Goal: Task Accomplishment & Management: Manage account settings

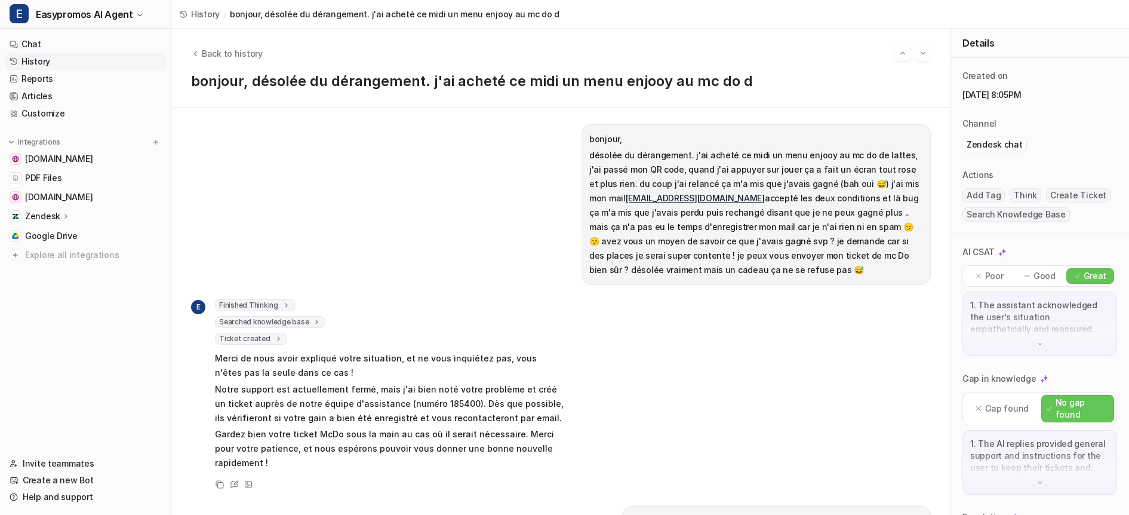
scroll to position [5, 0]
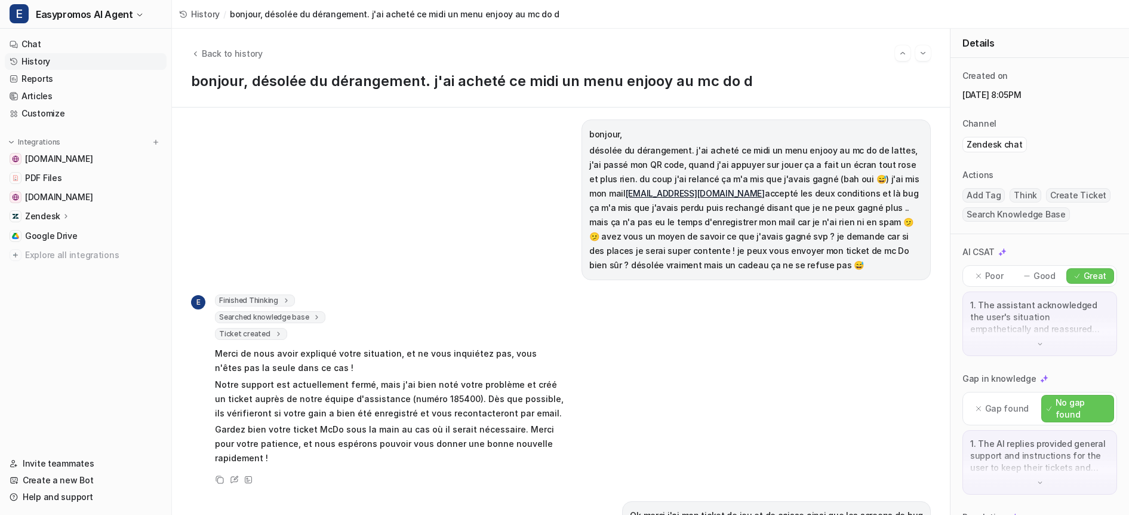
click at [30, 65] on link "History" at bounding box center [86, 61] width 162 height 17
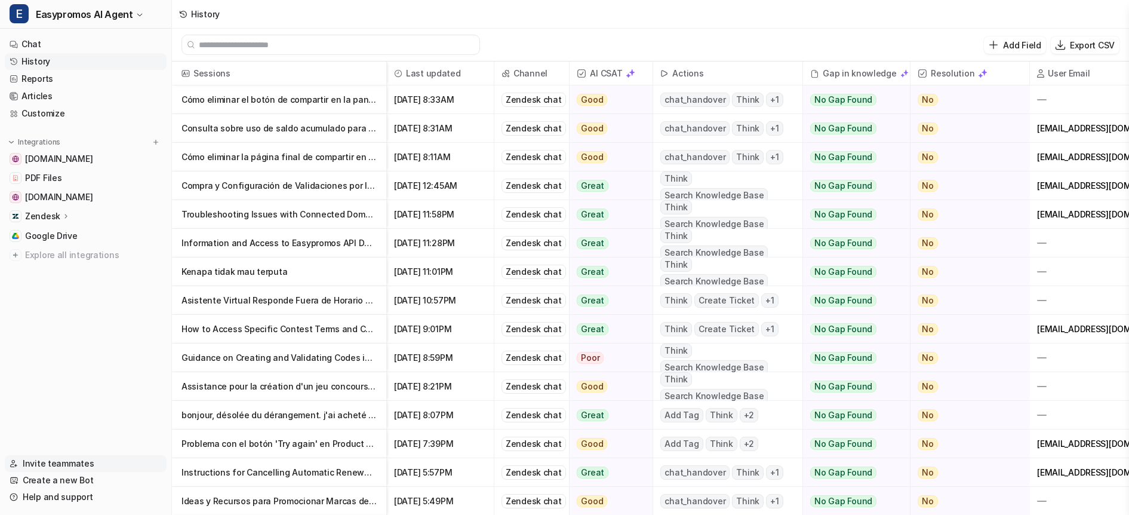
click at [50, 465] on link "Invite teammates" at bounding box center [86, 463] width 162 height 17
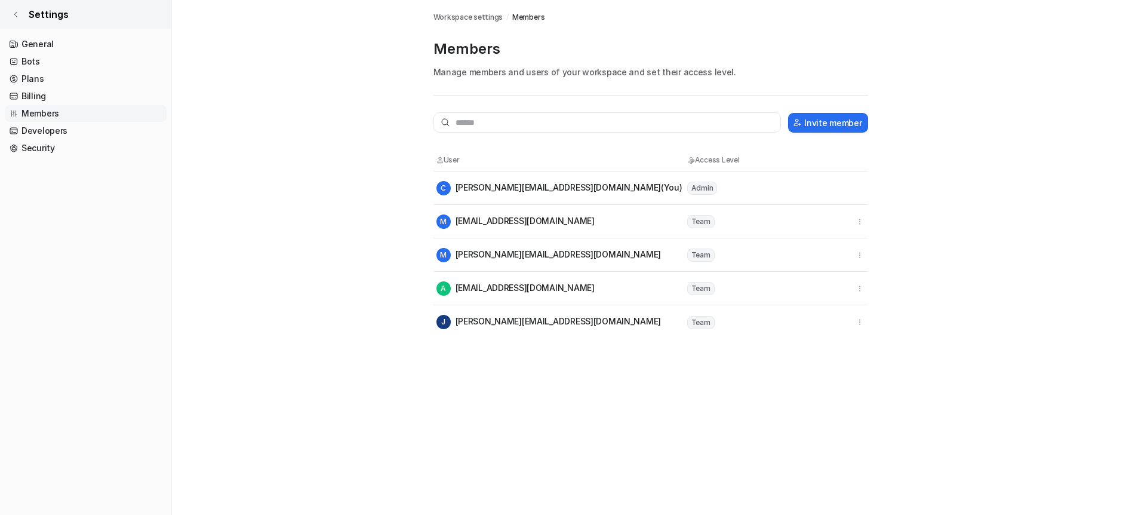
click at [17, 12] on icon at bounding box center [15, 14] width 7 height 7
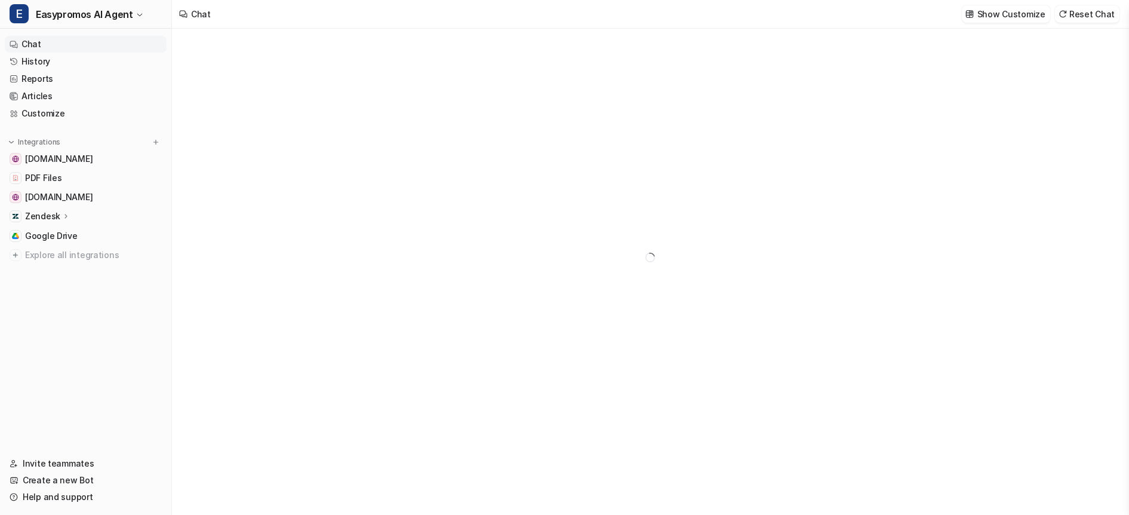
type textarea "**********"
click at [26, 61] on link "History" at bounding box center [86, 61] width 162 height 17
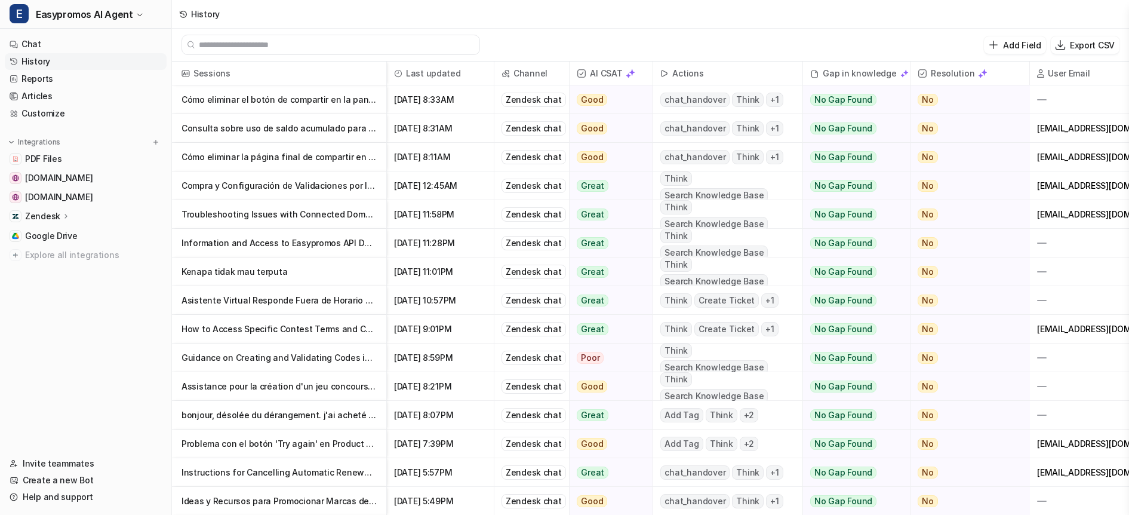
click at [273, 127] on p "Consulta sobre uso de saldo acumulado para activar promoción" at bounding box center [278, 128] width 195 height 29
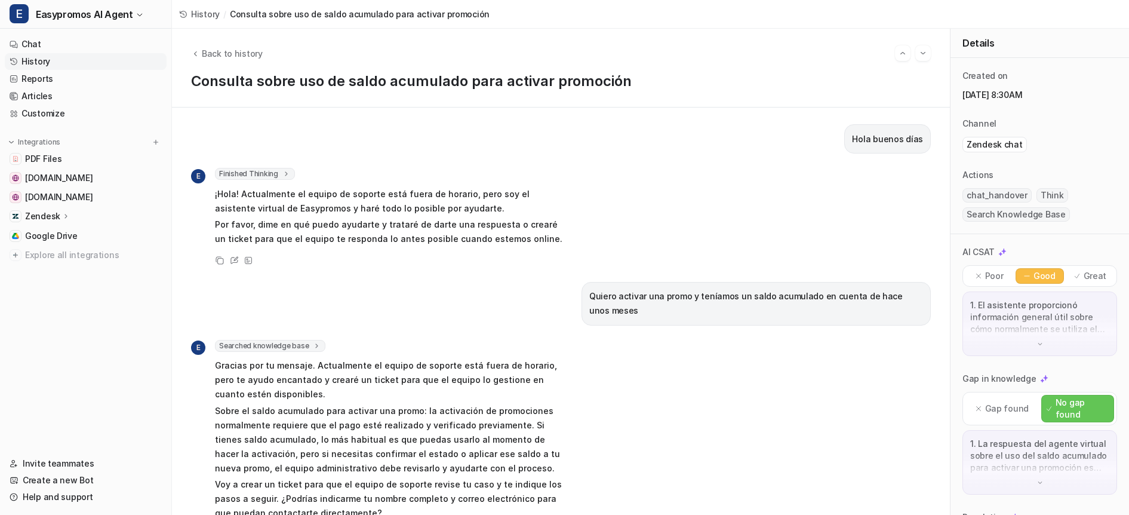
drag, startPoint x: 981, startPoint y: 95, endPoint x: 1034, endPoint y: 96, distance: 53.1
click at [1034, 96] on p "September 16, 2025, 8:30AM" at bounding box center [1039, 95] width 155 height 12
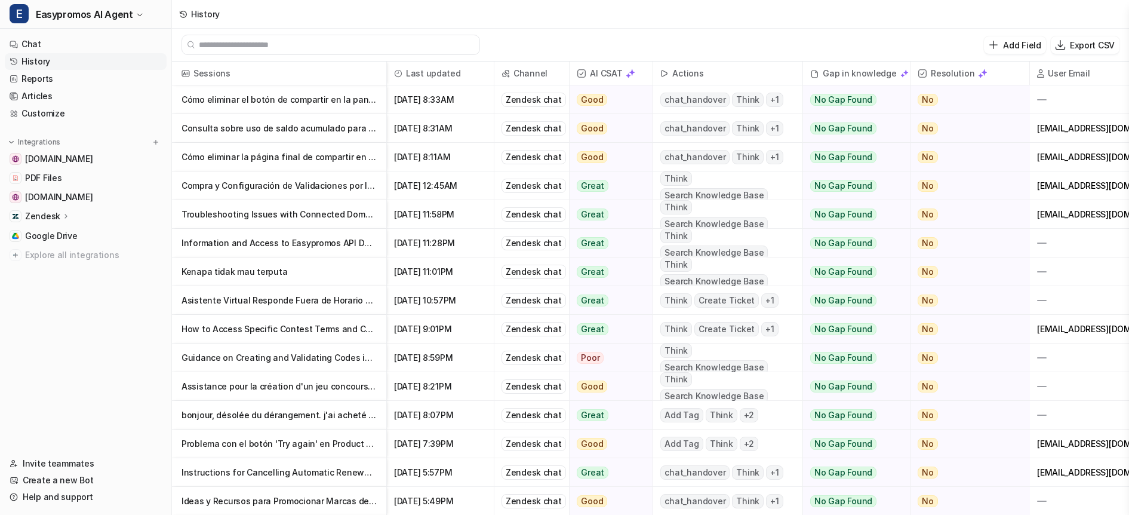
click at [232, 94] on p "Cómo eliminar el botón de compartir en la pantalla final del registro" at bounding box center [278, 99] width 195 height 29
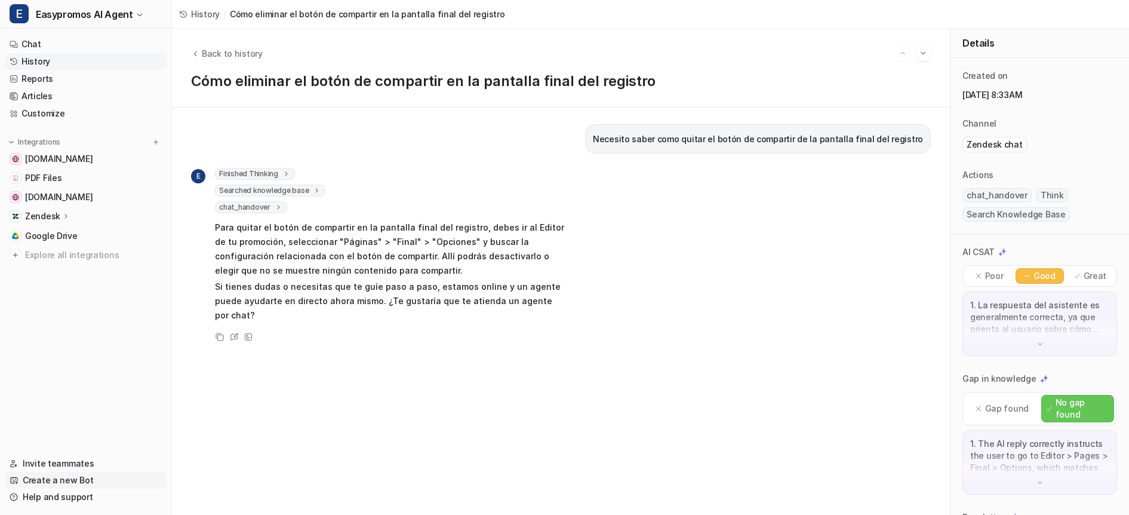
click at [57, 478] on link "Create a new Bot" at bounding box center [86, 480] width 162 height 17
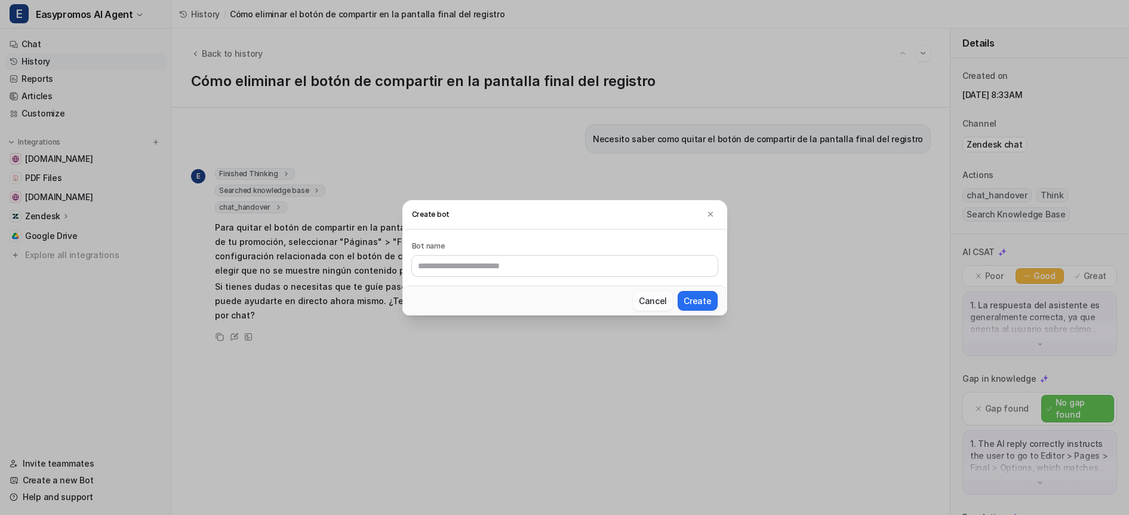
click at [658, 299] on button "Cancel" at bounding box center [653, 301] width 40 height 20
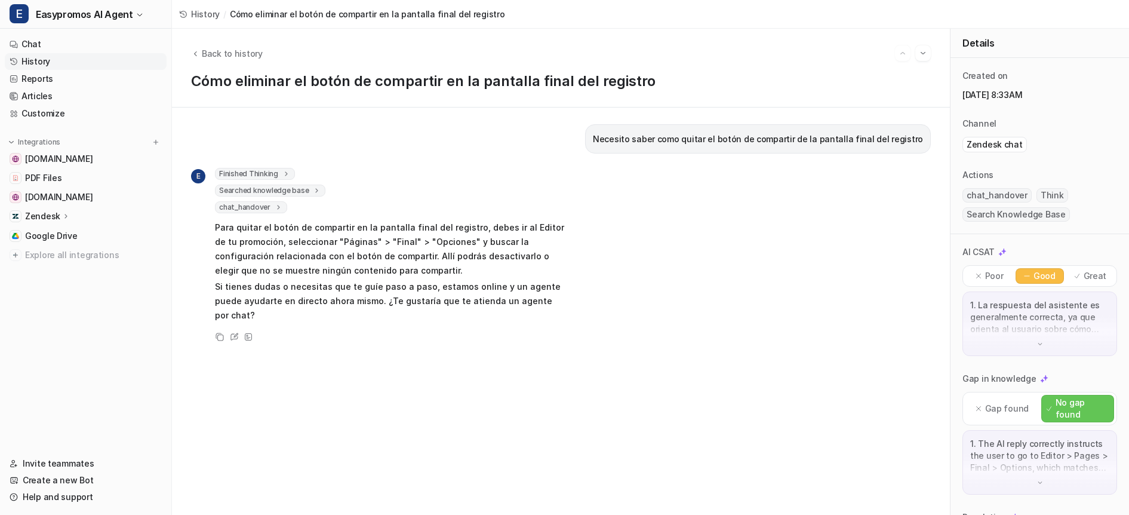
click at [40, 61] on link "History" at bounding box center [86, 61] width 162 height 17
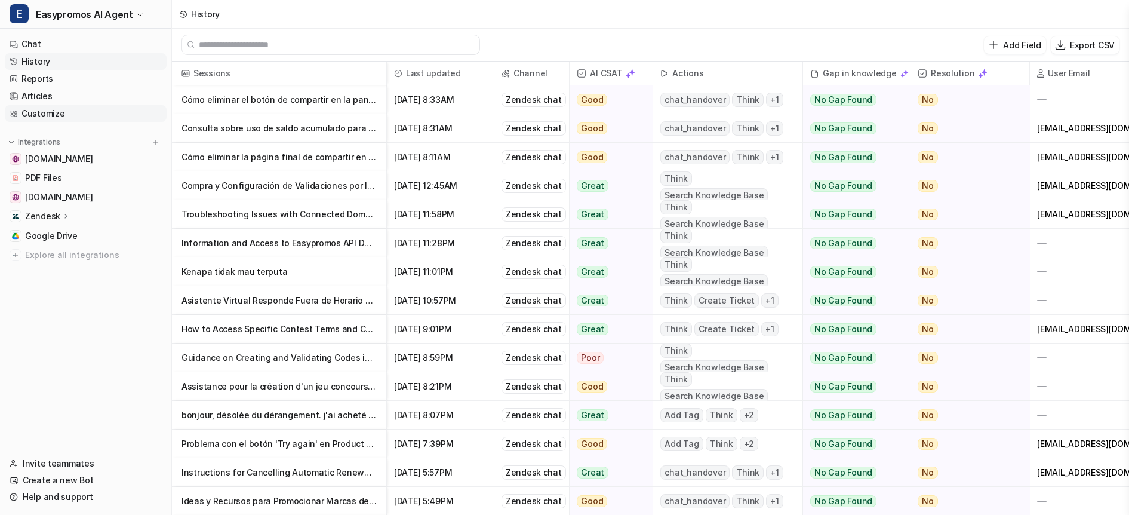
click at [38, 113] on link "Customize" at bounding box center [86, 113] width 162 height 17
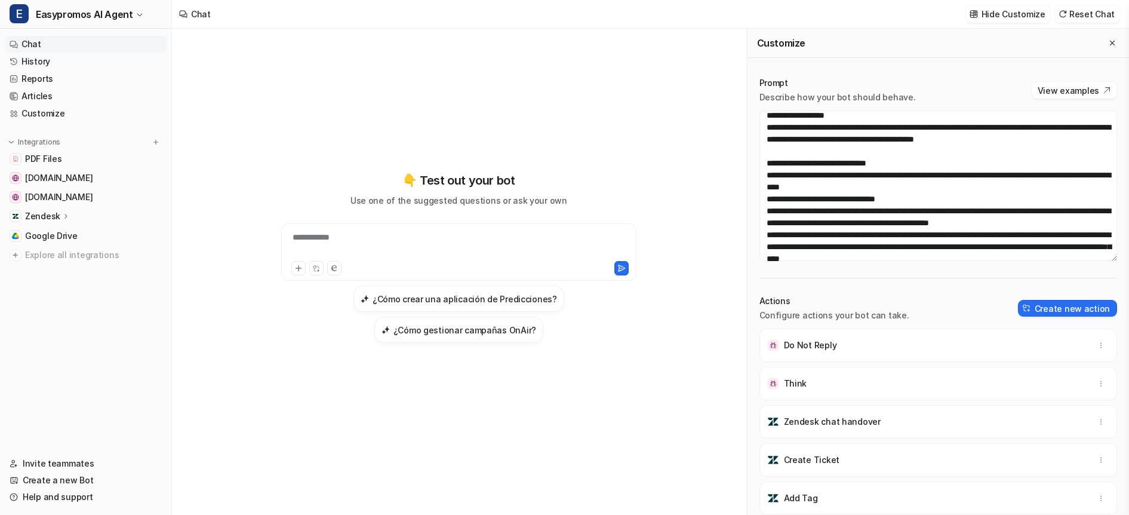
scroll to position [164, 0]
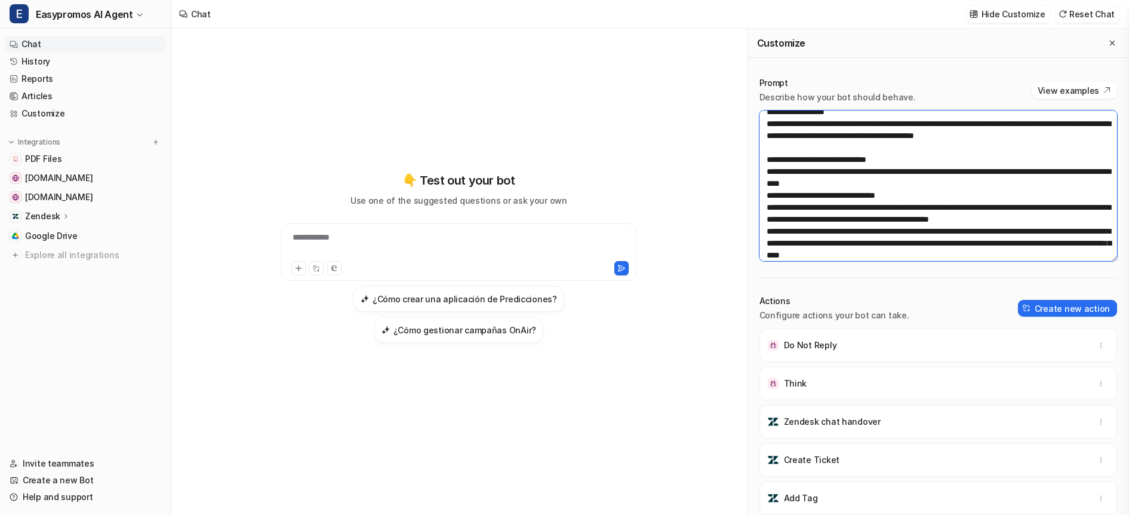
click at [816, 207] on textarea at bounding box center [938, 185] width 358 height 150
paste textarea "*****"
type textarea "**********"
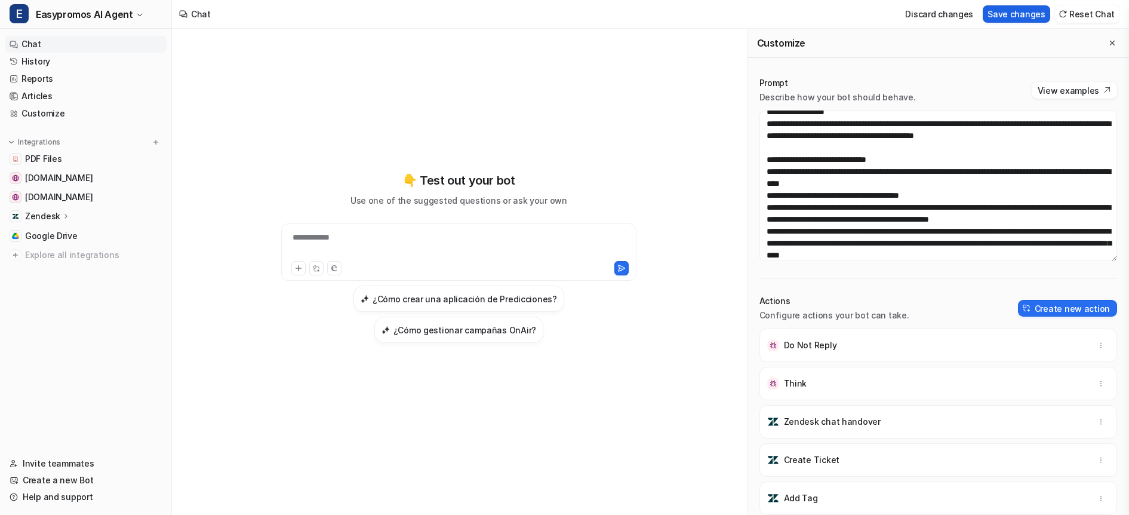
click at [1016, 17] on button "Save changes" at bounding box center [1016, 13] width 67 height 17
click at [38, 60] on link "History" at bounding box center [86, 61] width 162 height 17
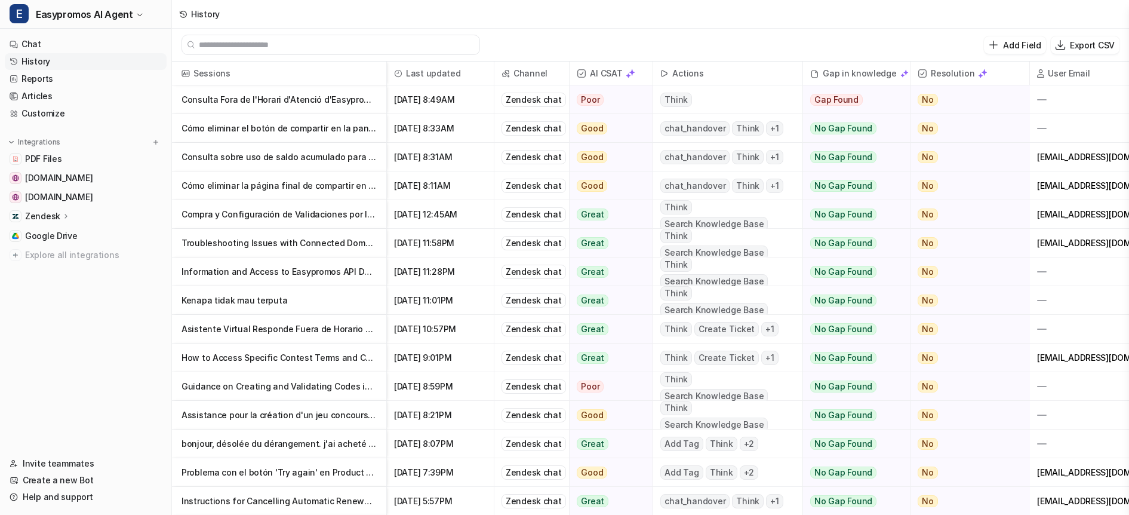
click at [35, 57] on link "History" at bounding box center [86, 61] width 162 height 17
click at [339, 98] on p "Consulta Fora de l'Horari d'Atenció d'Easypromos" at bounding box center [278, 99] width 195 height 29
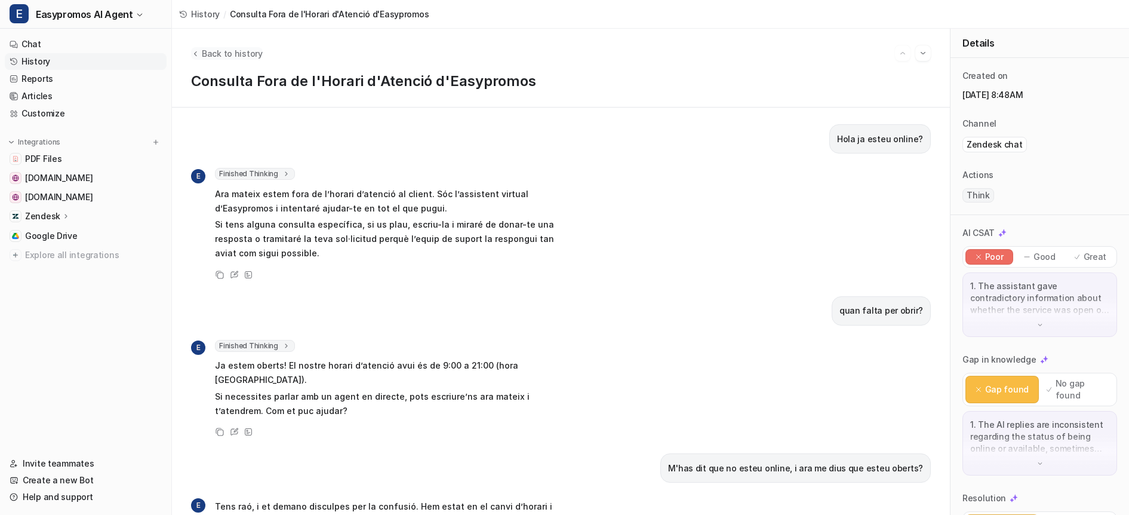
click at [230, 54] on span "Back to history" at bounding box center [232, 53] width 61 height 13
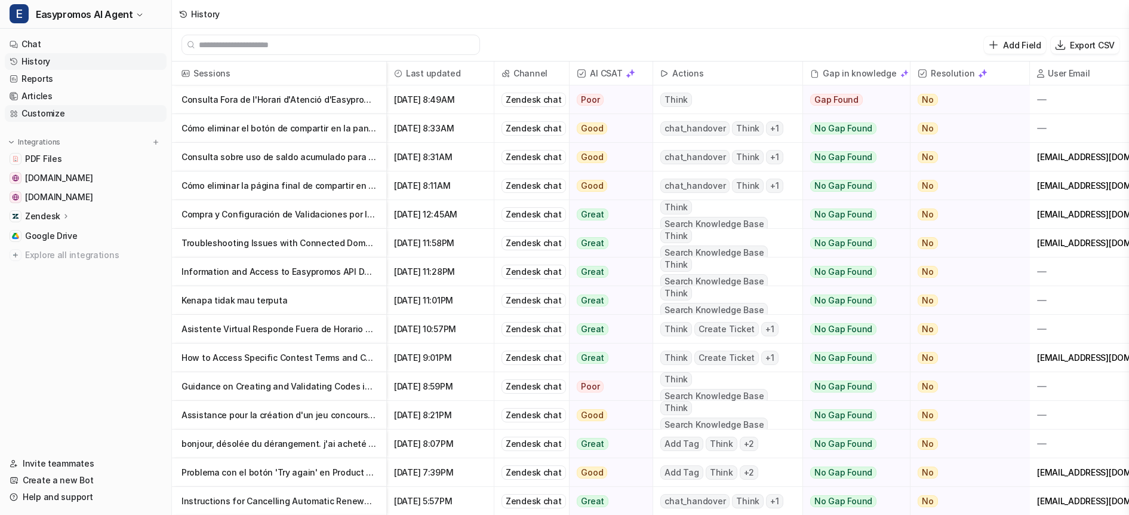
click at [51, 108] on link "Customize" at bounding box center [86, 113] width 162 height 17
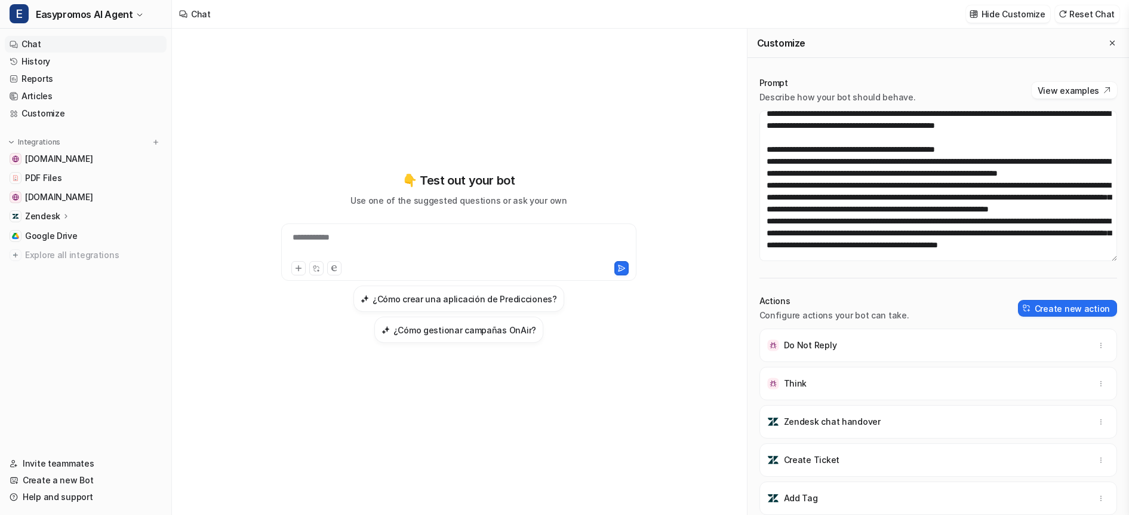
scroll to position [452, 0]
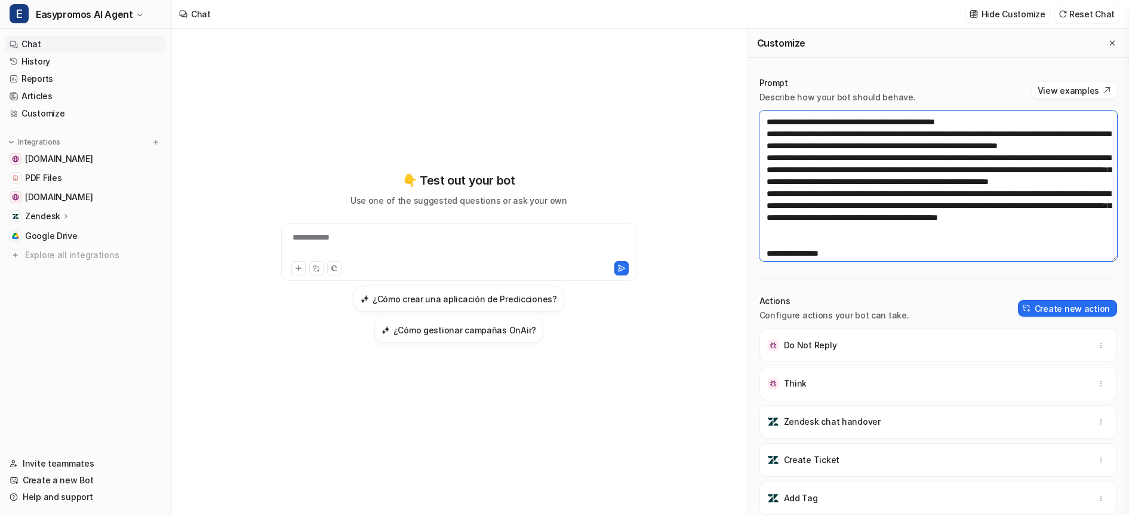
click at [1054, 195] on textarea at bounding box center [938, 185] width 358 height 150
click at [925, 204] on textarea at bounding box center [938, 185] width 358 height 150
click at [1011, 203] on textarea at bounding box center [938, 185] width 358 height 150
click at [1027, 218] on textarea at bounding box center [938, 185] width 358 height 150
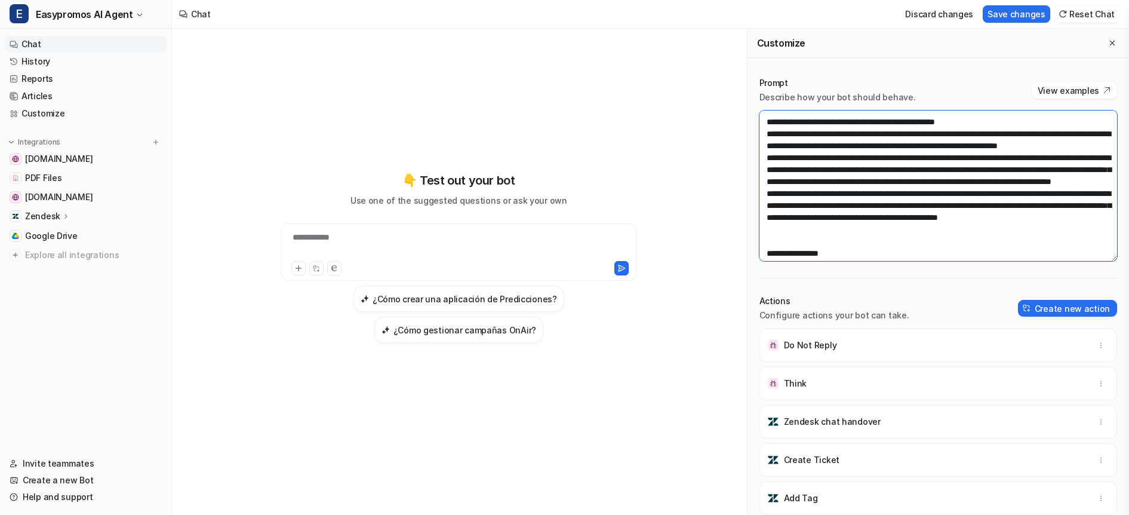
drag, startPoint x: 1032, startPoint y: 217, endPoint x: 950, endPoint y: 195, distance: 84.7
click at [950, 195] on textarea at bounding box center [938, 185] width 358 height 150
click at [1058, 183] on textarea at bounding box center [938, 185] width 358 height 150
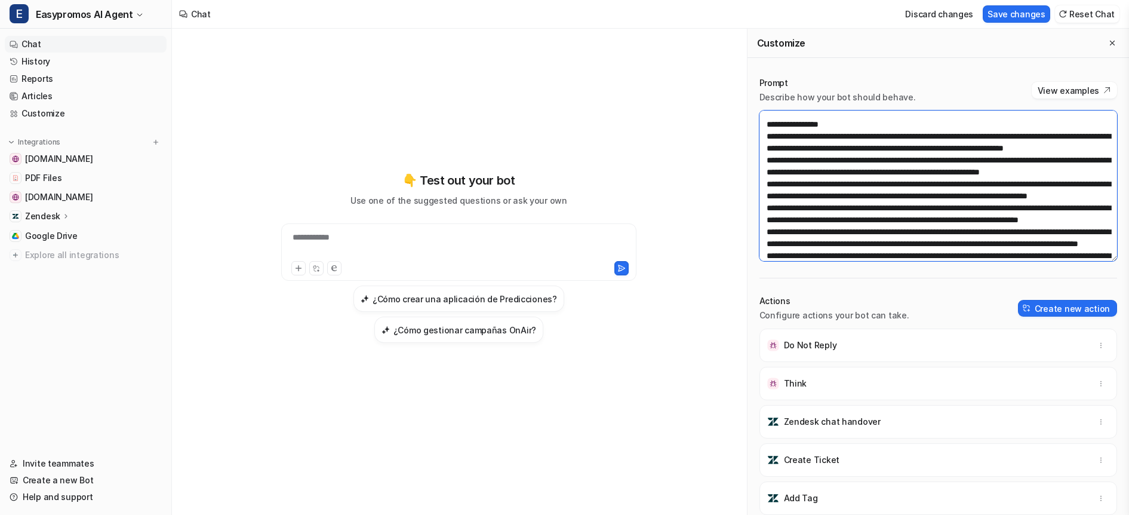
scroll to position [588, 0]
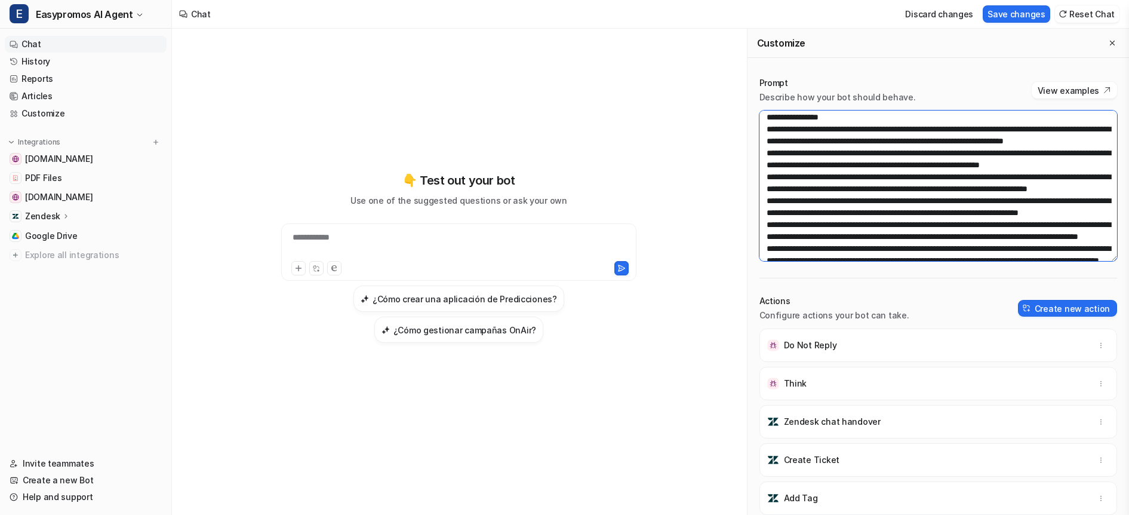
drag, startPoint x: 849, startPoint y: 190, endPoint x: 931, endPoint y: 188, distance: 82.4
click at [931, 188] on textarea at bounding box center [938, 185] width 358 height 150
drag, startPoint x: 851, startPoint y: 191, endPoint x: 941, endPoint y: 190, distance: 90.1
click at [941, 190] on textarea at bounding box center [938, 185] width 358 height 150
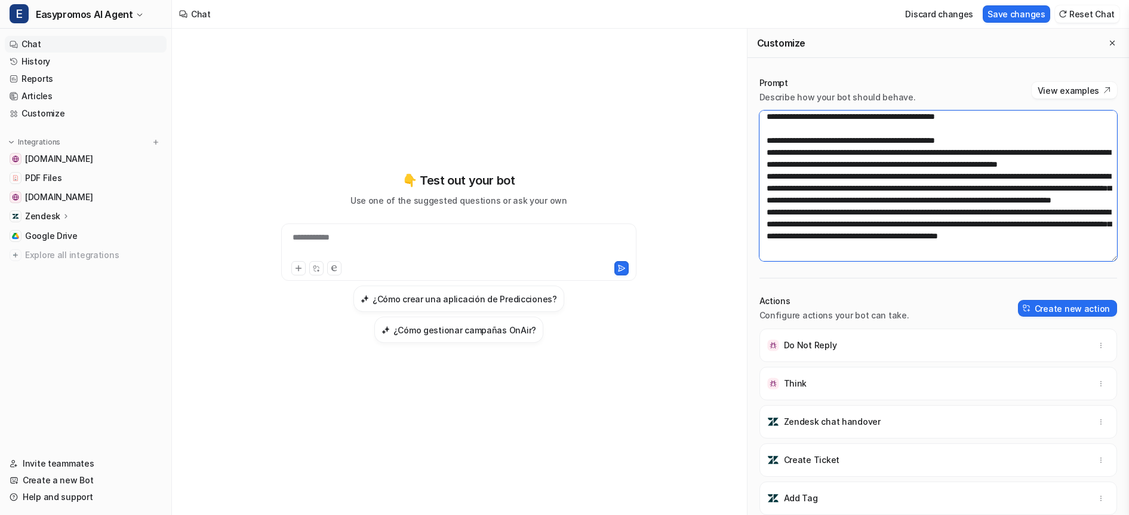
scroll to position [431, 0]
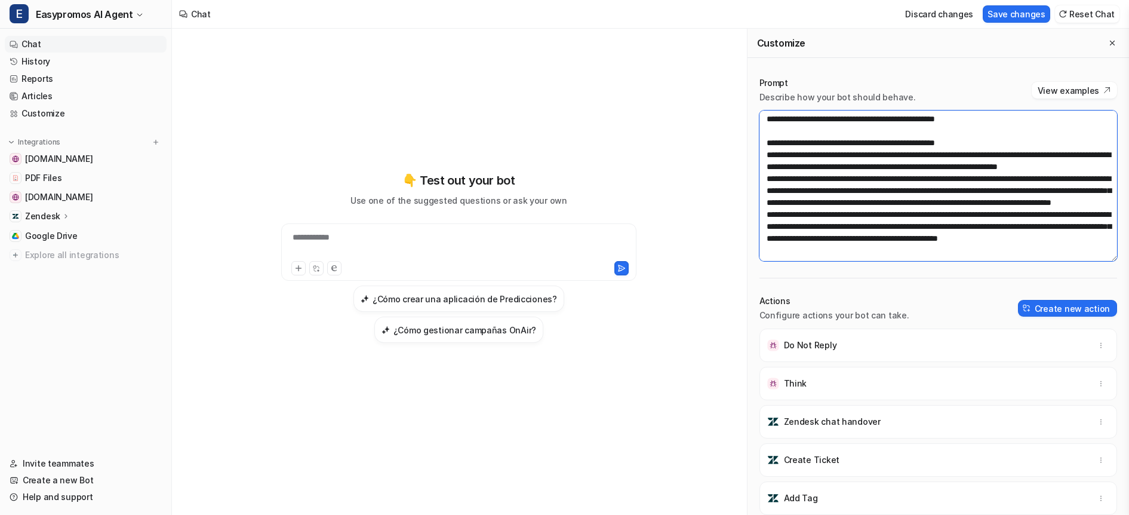
drag, startPoint x: 1024, startPoint y: 236, endPoint x: 926, endPoint y: 214, distance: 99.9
click at [926, 214] on textarea at bounding box center [938, 185] width 358 height 150
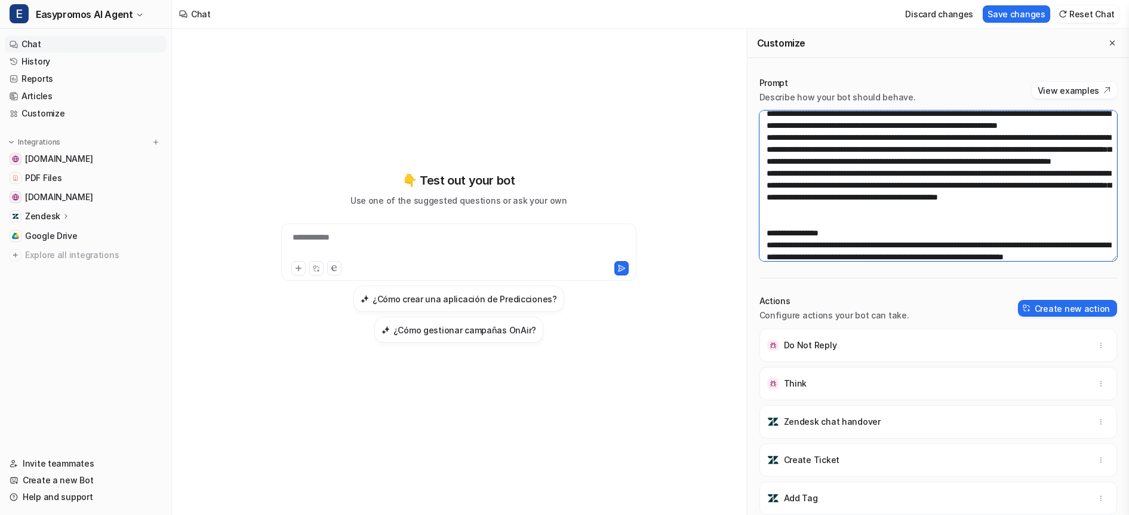
scroll to position [503, 0]
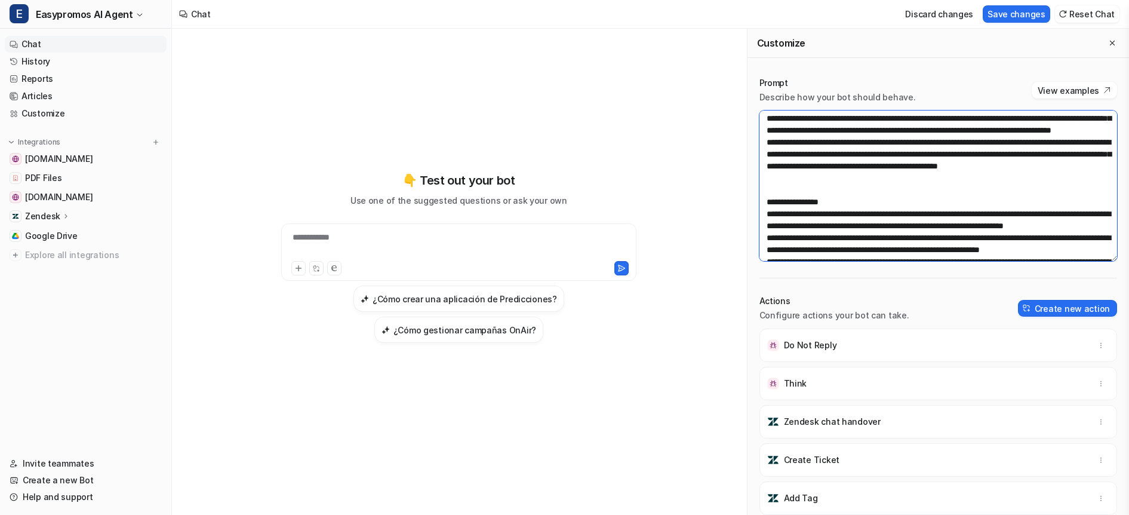
click at [902, 214] on textarea at bounding box center [938, 185] width 358 height 150
click at [923, 204] on textarea at bounding box center [938, 185] width 358 height 150
drag, startPoint x: 900, startPoint y: 217, endPoint x: 885, endPoint y: 187, distance: 33.1
click at [885, 187] on textarea at bounding box center [938, 185] width 358 height 150
paste textarea "**********"
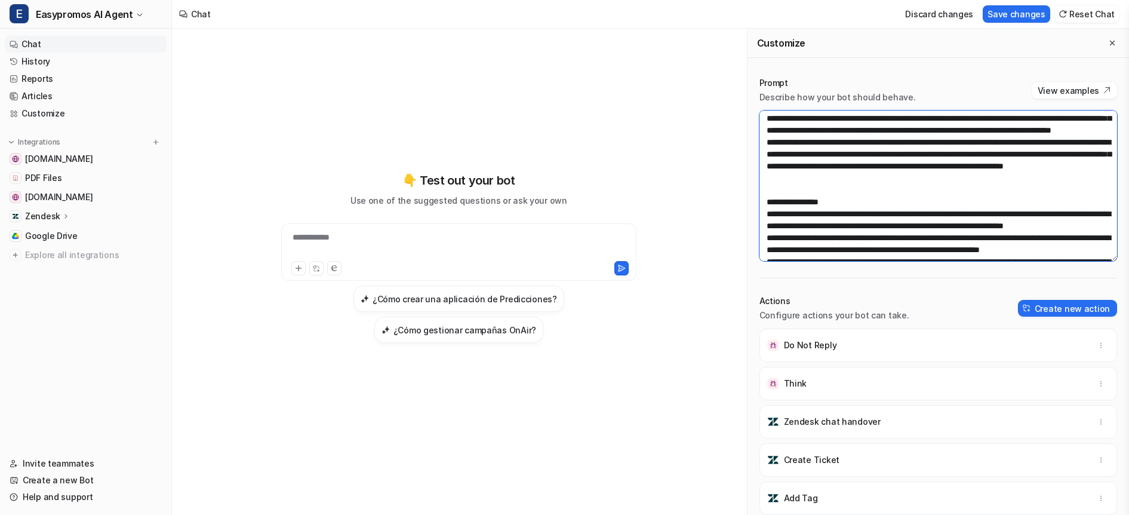
click at [889, 189] on textarea at bounding box center [938, 185] width 358 height 150
click at [886, 190] on textarea at bounding box center [938, 185] width 358 height 150
click at [981, 201] on textarea at bounding box center [938, 185] width 358 height 150
click at [1063, 199] on textarea at bounding box center [938, 185] width 358 height 150
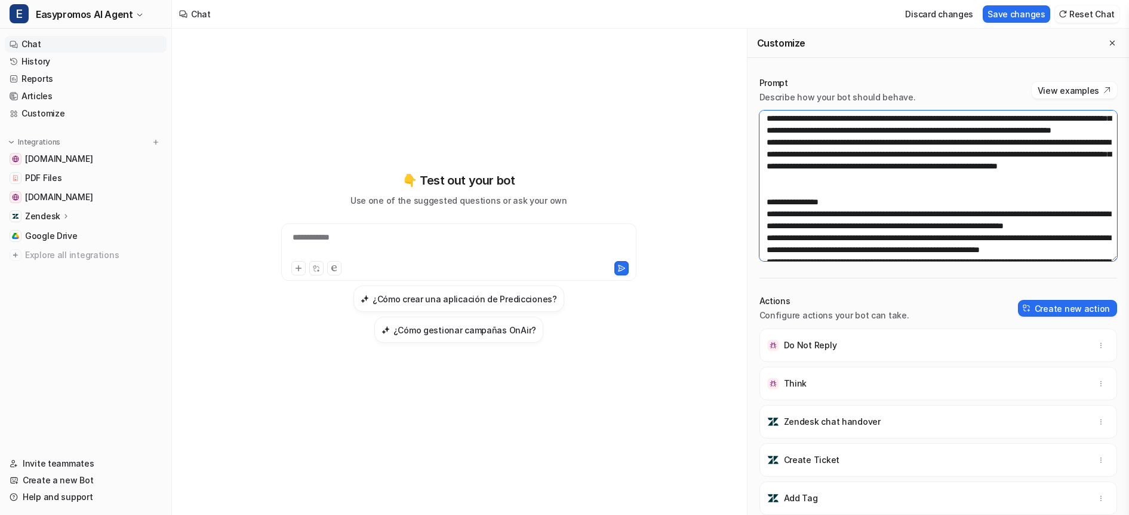
click at [1063, 199] on textarea at bounding box center [938, 185] width 358 height 150
click at [975, 213] on textarea at bounding box center [938, 185] width 358 height 150
type textarea "**********"
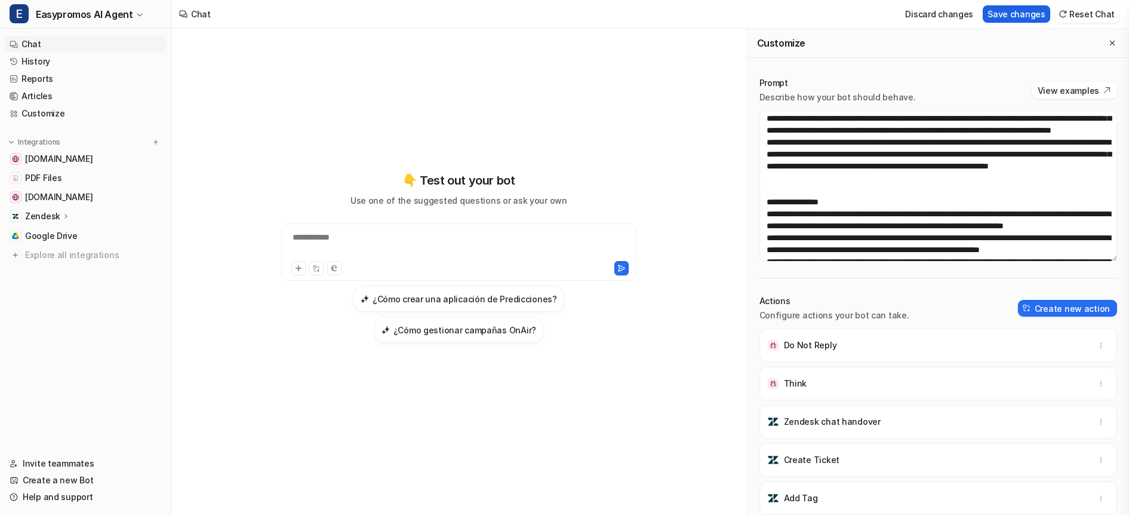
click at [1036, 17] on button "Save changes" at bounding box center [1016, 13] width 67 height 17
click at [29, 110] on link "Customize" at bounding box center [86, 113] width 162 height 17
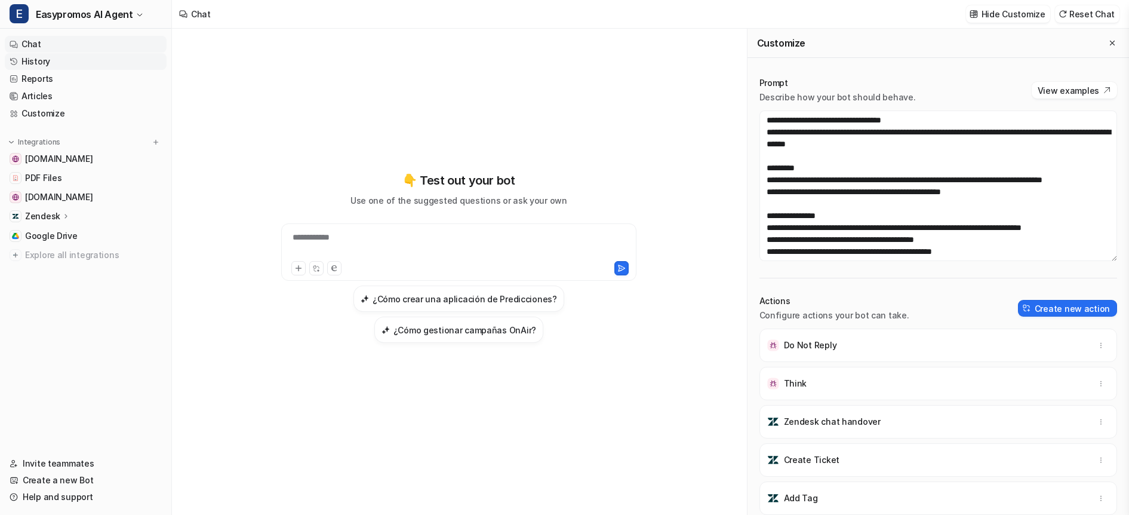
click at [32, 62] on link "History" at bounding box center [86, 61] width 162 height 17
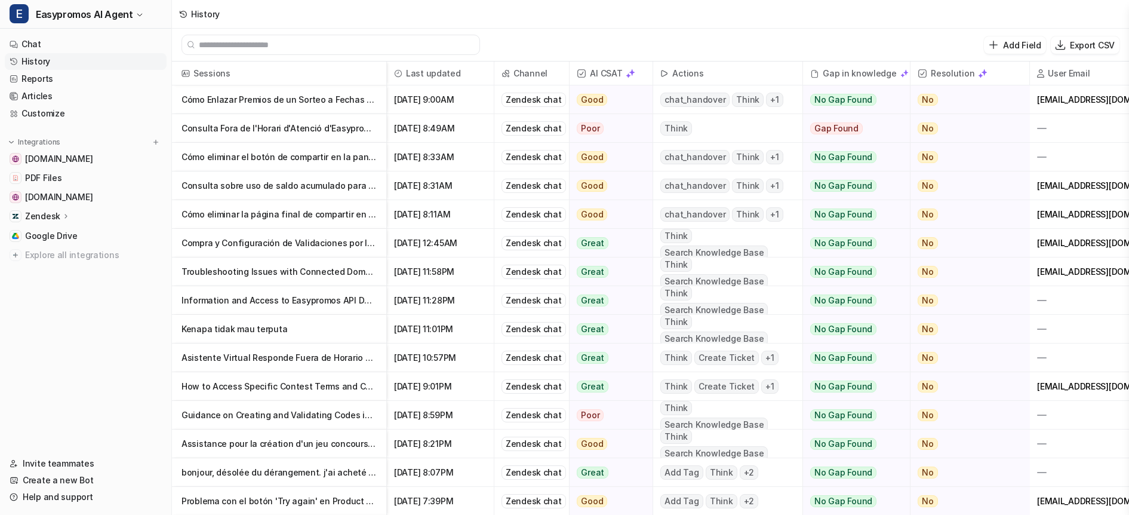
click at [307, 97] on p "Cómo Enlazar Premios de un Sorteo a Fechas Seleccionadas por Usuarios" at bounding box center [278, 99] width 195 height 29
click at [36, 57] on link "History" at bounding box center [86, 61] width 162 height 17
